Goal: Task Accomplishment & Management: Use online tool/utility

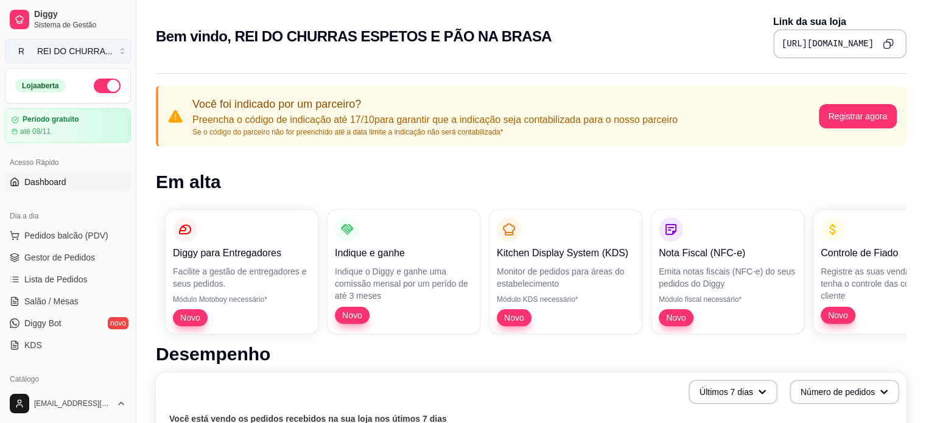
click at [90, 49] on div "REI DO CHURRA ..." at bounding box center [75, 51] width 76 height 12
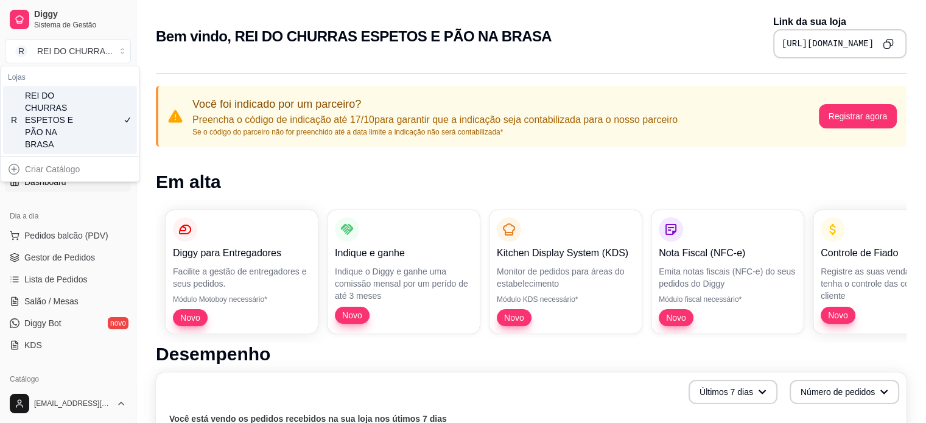
click at [89, 170] on div "Criar Catálogo" at bounding box center [70, 169] width 134 height 19
click at [60, 170] on div "Criar Catálogo" at bounding box center [70, 169] width 134 height 19
click at [93, 25] on span "Sistema de Gestão" at bounding box center [80, 25] width 92 height 10
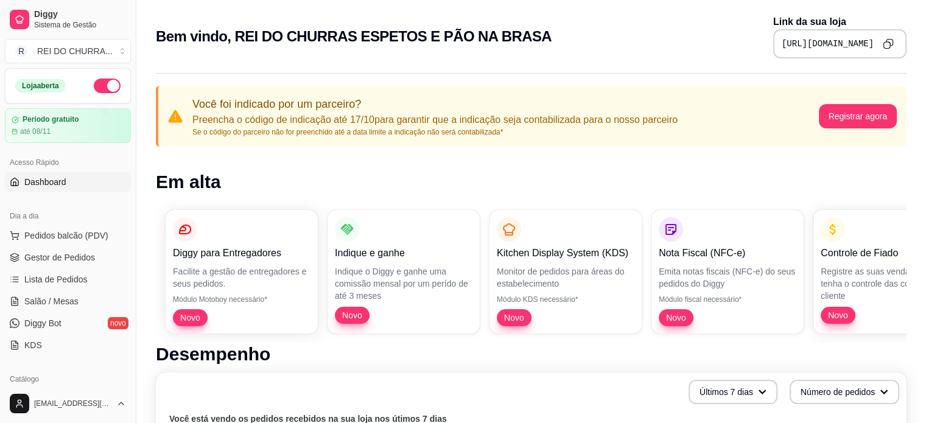
click at [100, 92] on button "button" at bounding box center [107, 86] width 27 height 15
click at [106, 92] on div at bounding box center [113, 86] width 15 height 15
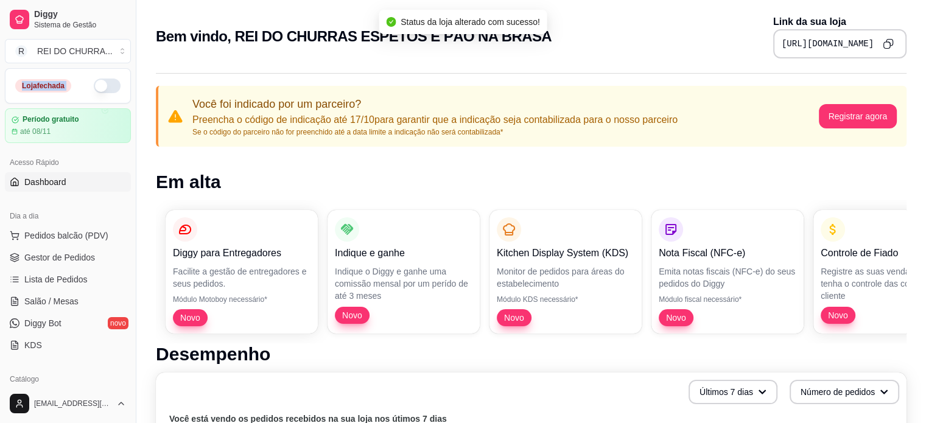
click at [100, 92] on button "button" at bounding box center [107, 86] width 27 height 15
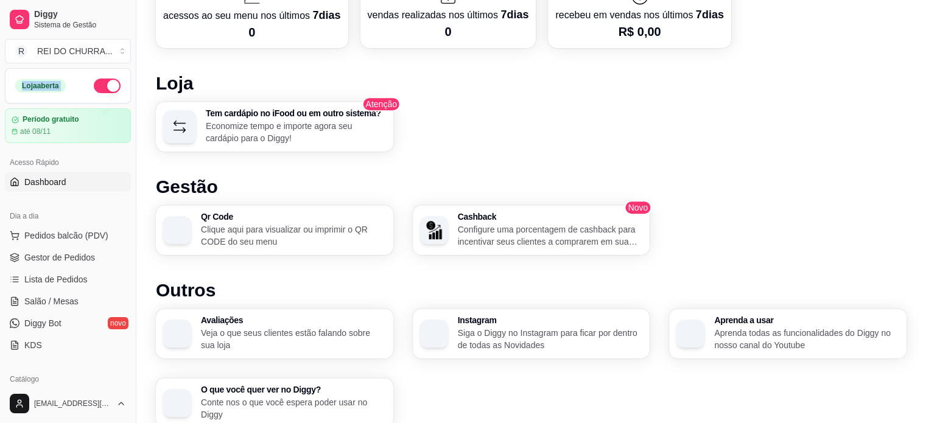
scroll to position [733, 0]
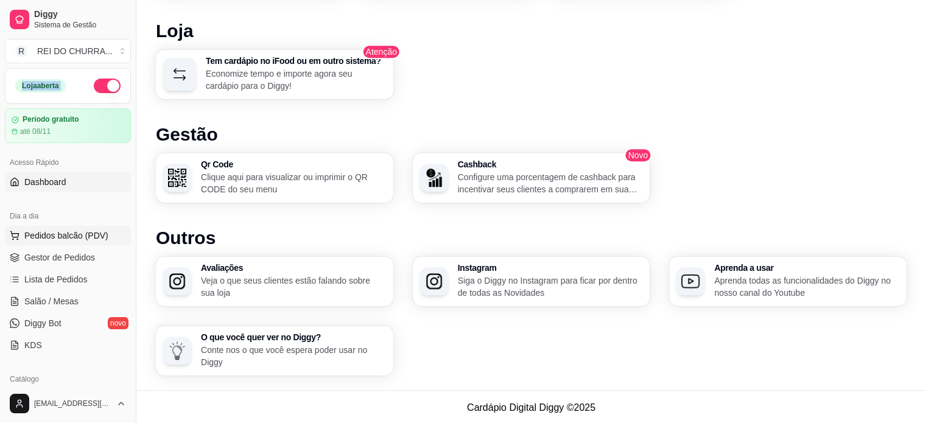
click at [92, 239] on span "Pedidos balcão (PDV)" at bounding box center [66, 236] width 84 height 12
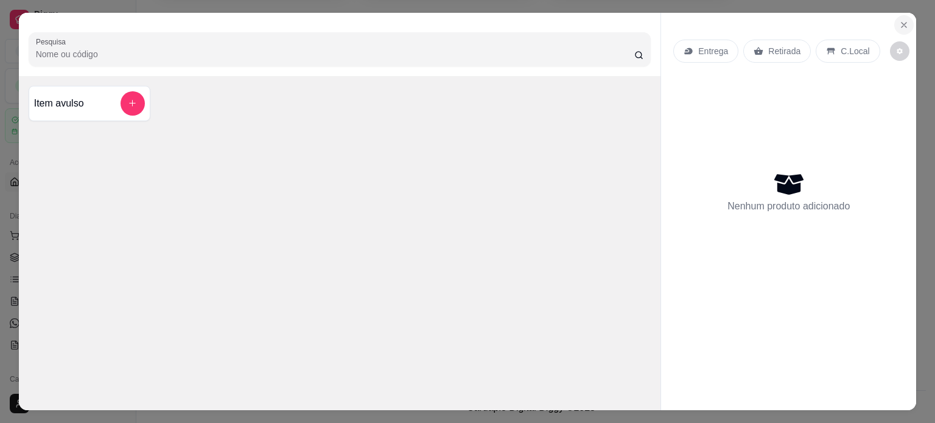
click at [901, 20] on icon "Close" at bounding box center [904, 25] width 10 height 10
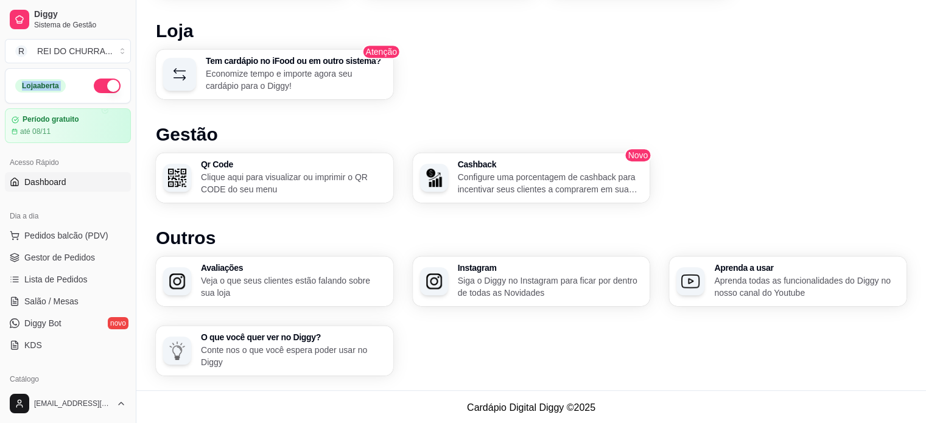
click at [86, 183] on link "Dashboard" at bounding box center [68, 181] width 126 height 19
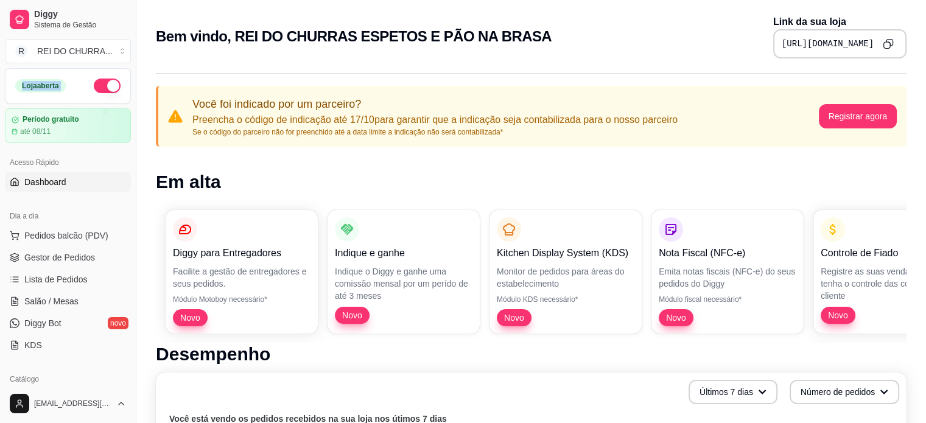
click at [86, 183] on link "Dashboard" at bounding box center [68, 181] width 126 height 19
click at [85, 53] on div "REI DO CHURRA ..." at bounding box center [75, 51] width 76 height 12
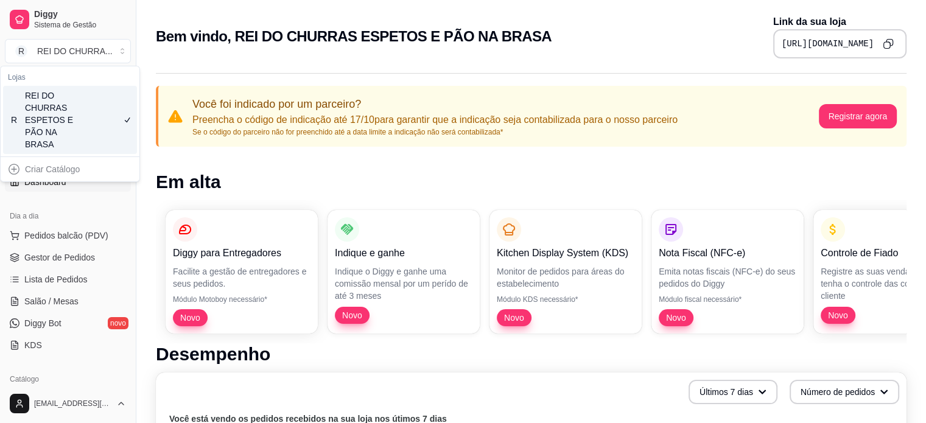
click at [55, 118] on div "REI DO CHURRAS ESPETOS E PÃO NA BRASA" at bounding box center [52, 120] width 55 height 61
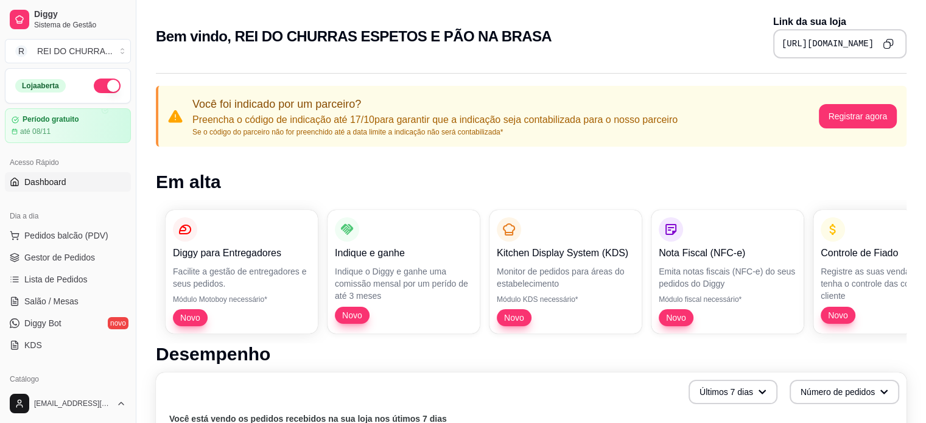
drag, startPoint x: 76, startPoint y: 381, endPoint x: 125, endPoint y: 378, distance: 49.4
click at [125, 378] on div "Catálogo Produtos Complementos" at bounding box center [68, 400] width 136 height 71
drag, startPoint x: 136, startPoint y: 379, endPoint x: 126, endPoint y: 379, distance: 9.7
click at [126, 379] on div "Diggy Sistema de Gestão R REI DO CHURRA ... Loja aberta Período gratuito até 08…" at bounding box center [68, 211] width 136 height 423
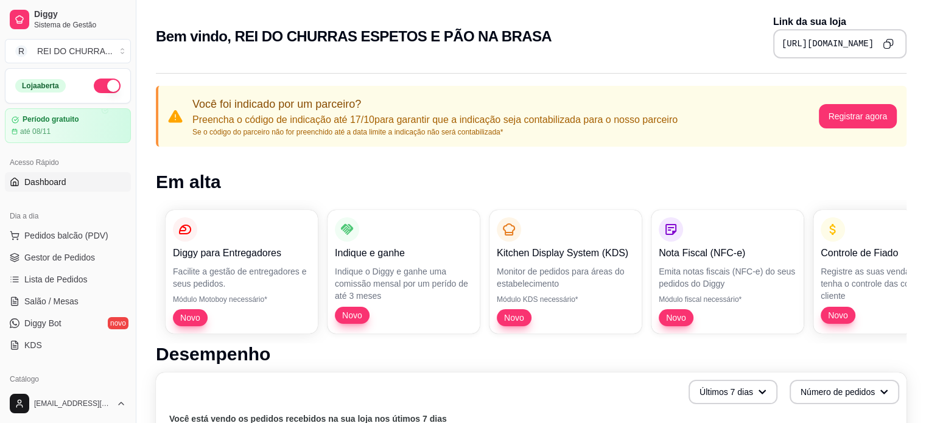
scroll to position [24, 0]
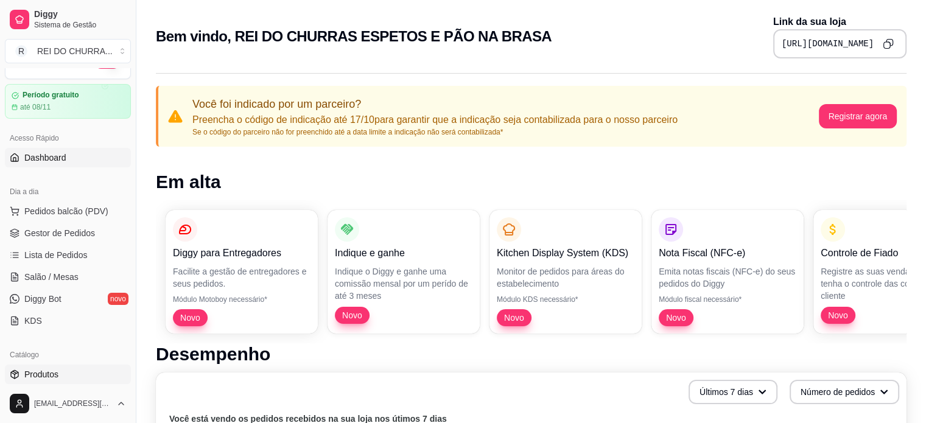
click at [102, 376] on link "Produtos" at bounding box center [68, 374] width 126 height 19
